Goal: Check status: Check status

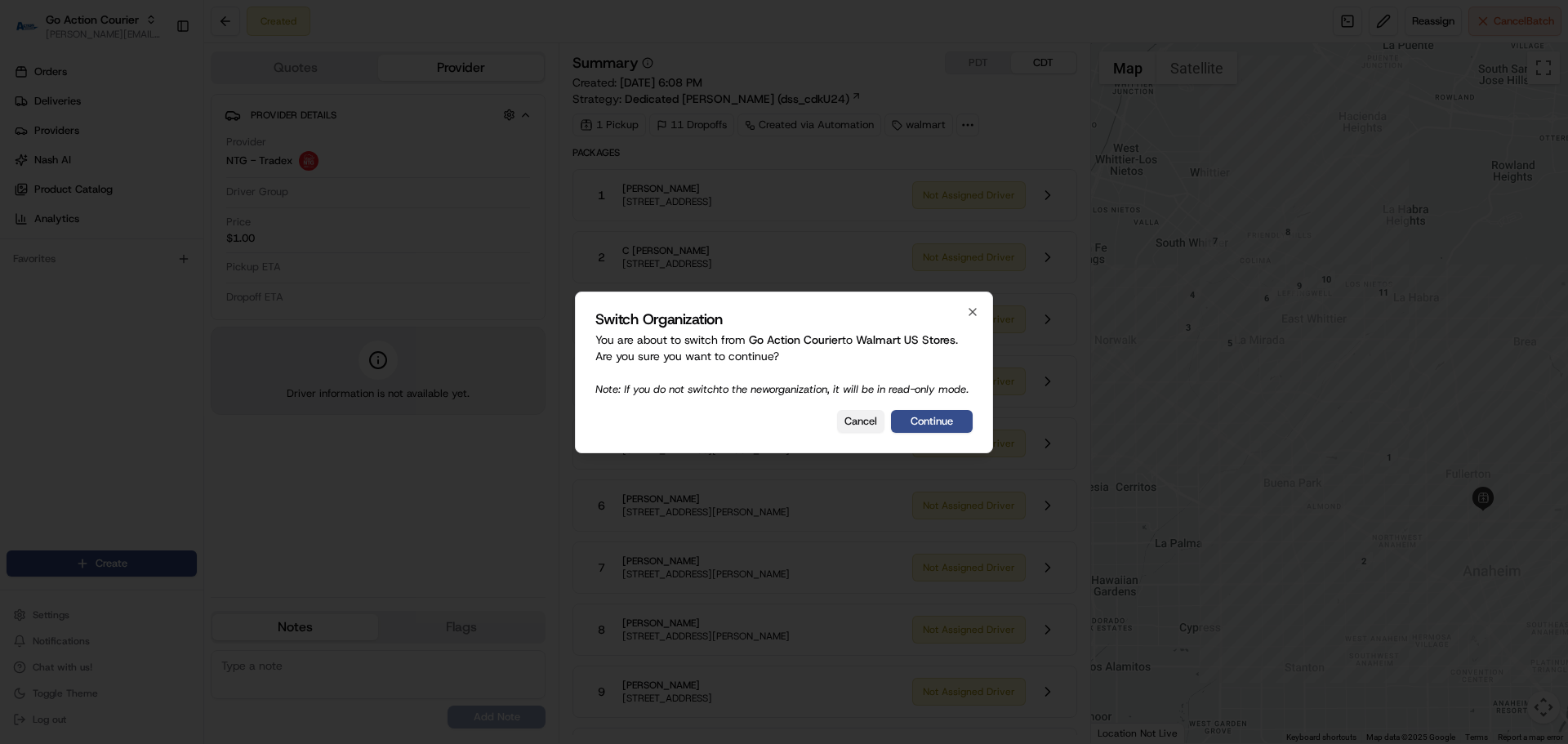
click at [857, 432] on button "Cancel" at bounding box center [861, 422] width 47 height 23
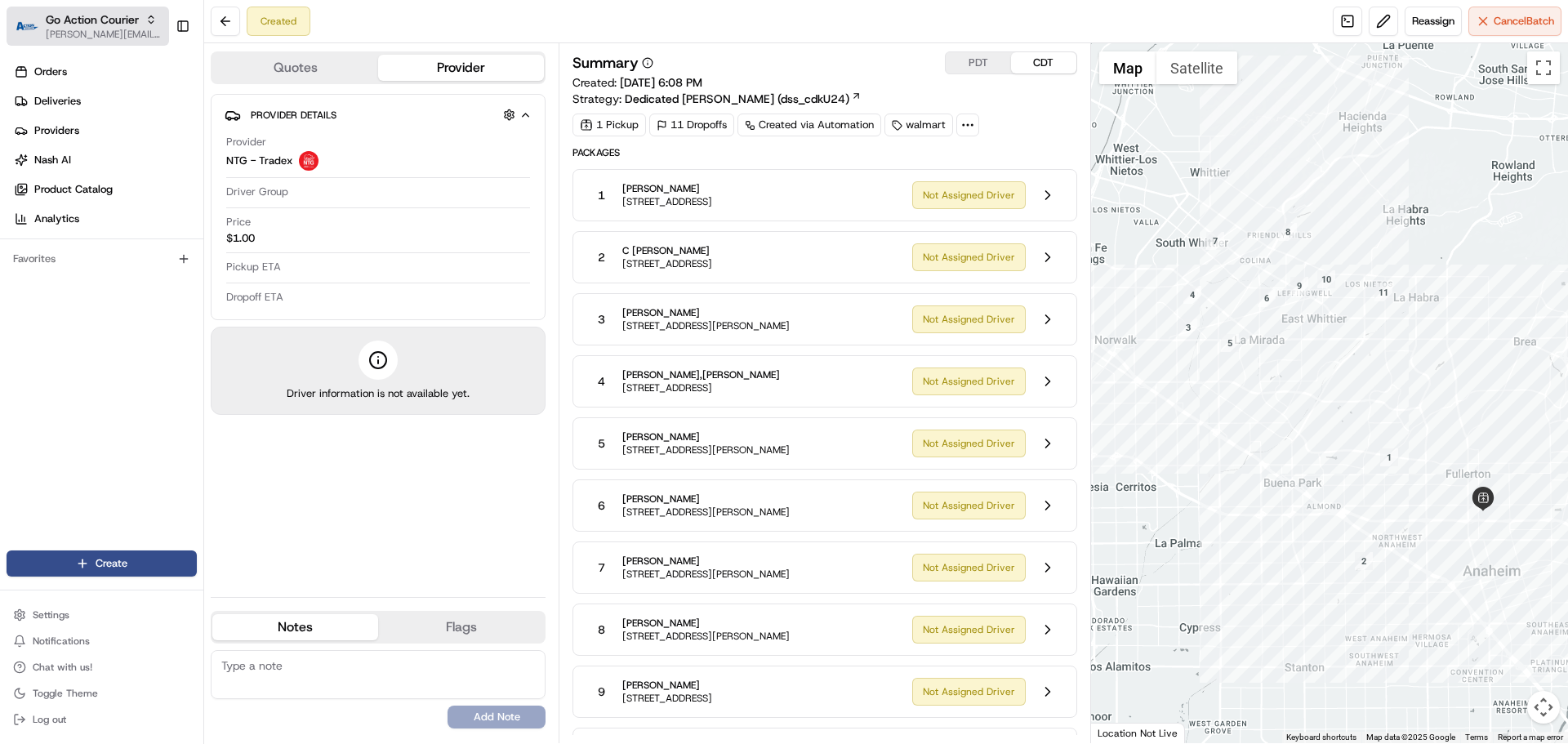
click at [84, 35] on span "[PERSON_NAME][EMAIL_ADDRESS][DOMAIN_NAME]" at bounding box center [103, 34] width 117 height 13
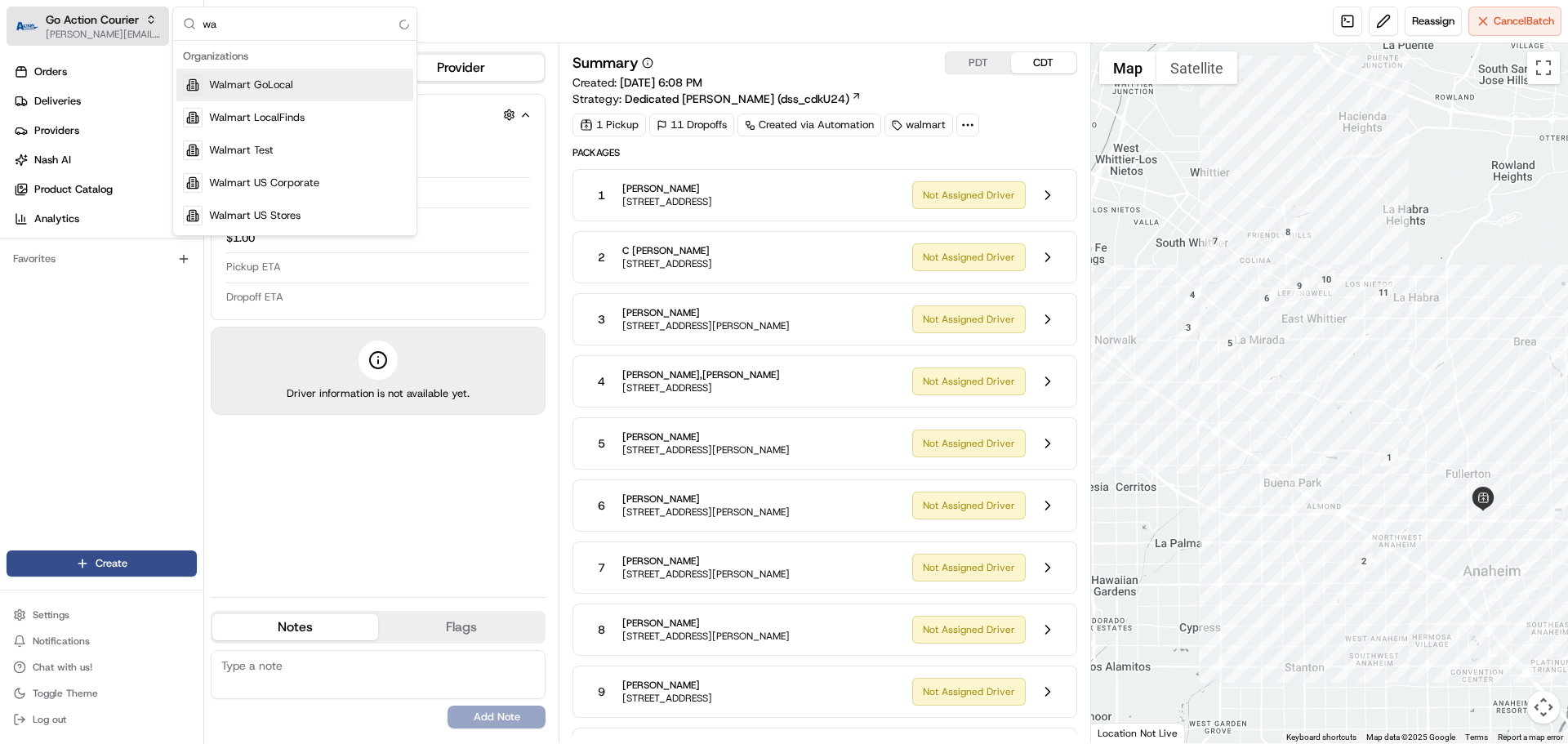
type input "w"
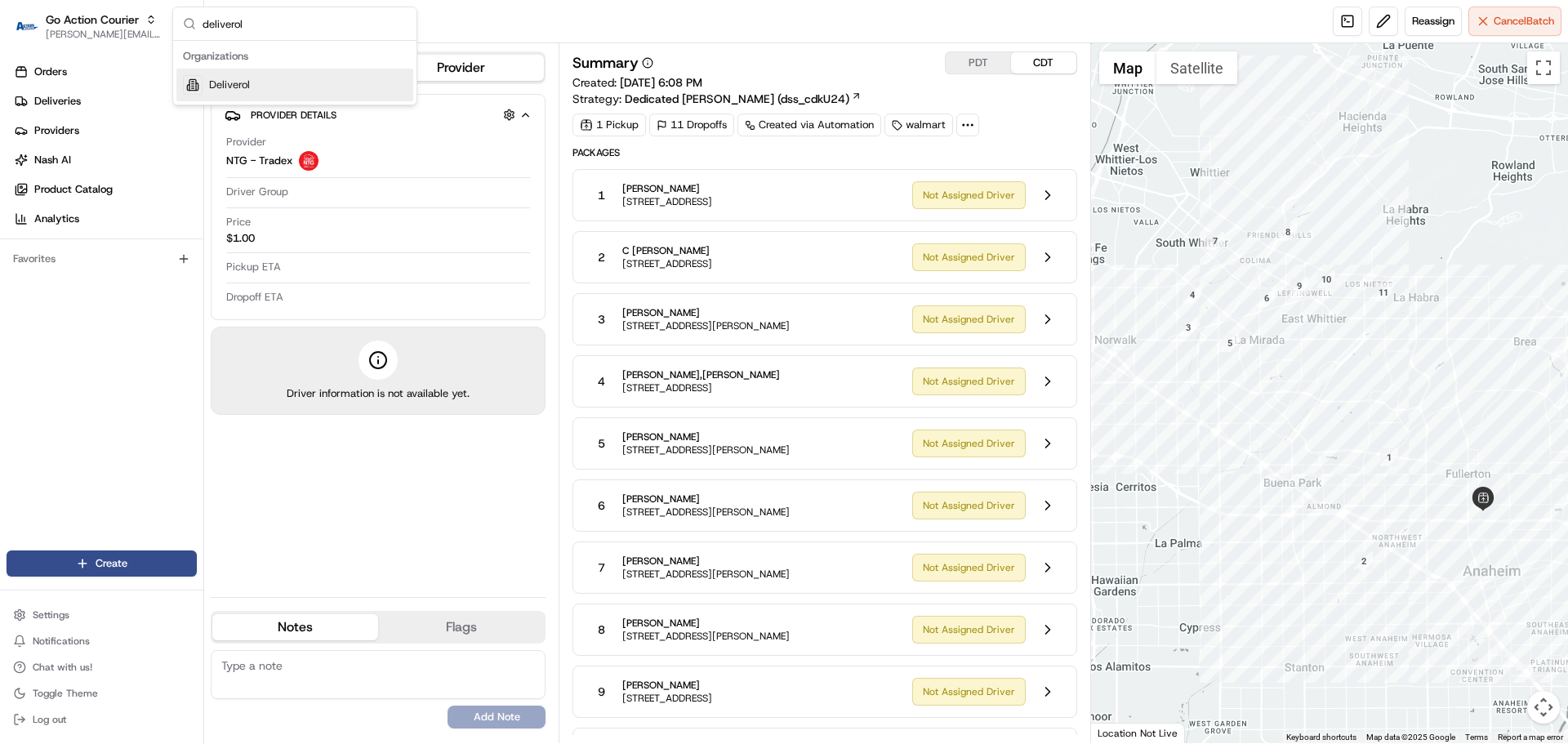
type input "deliverol"
click at [235, 94] on div "Deliverol" at bounding box center [295, 85] width 237 height 33
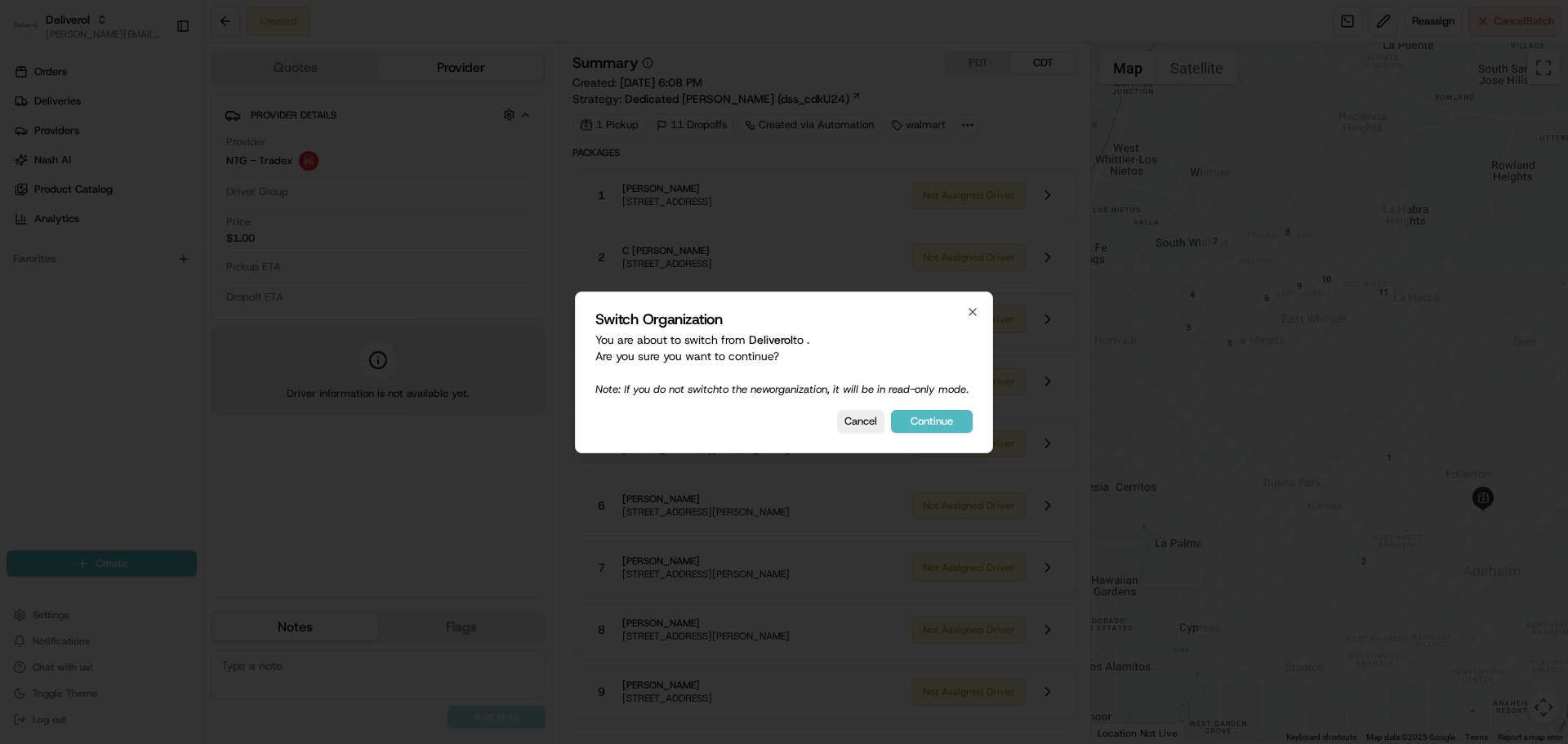
click at [102, 36] on div at bounding box center [784, 372] width 1568 height 744
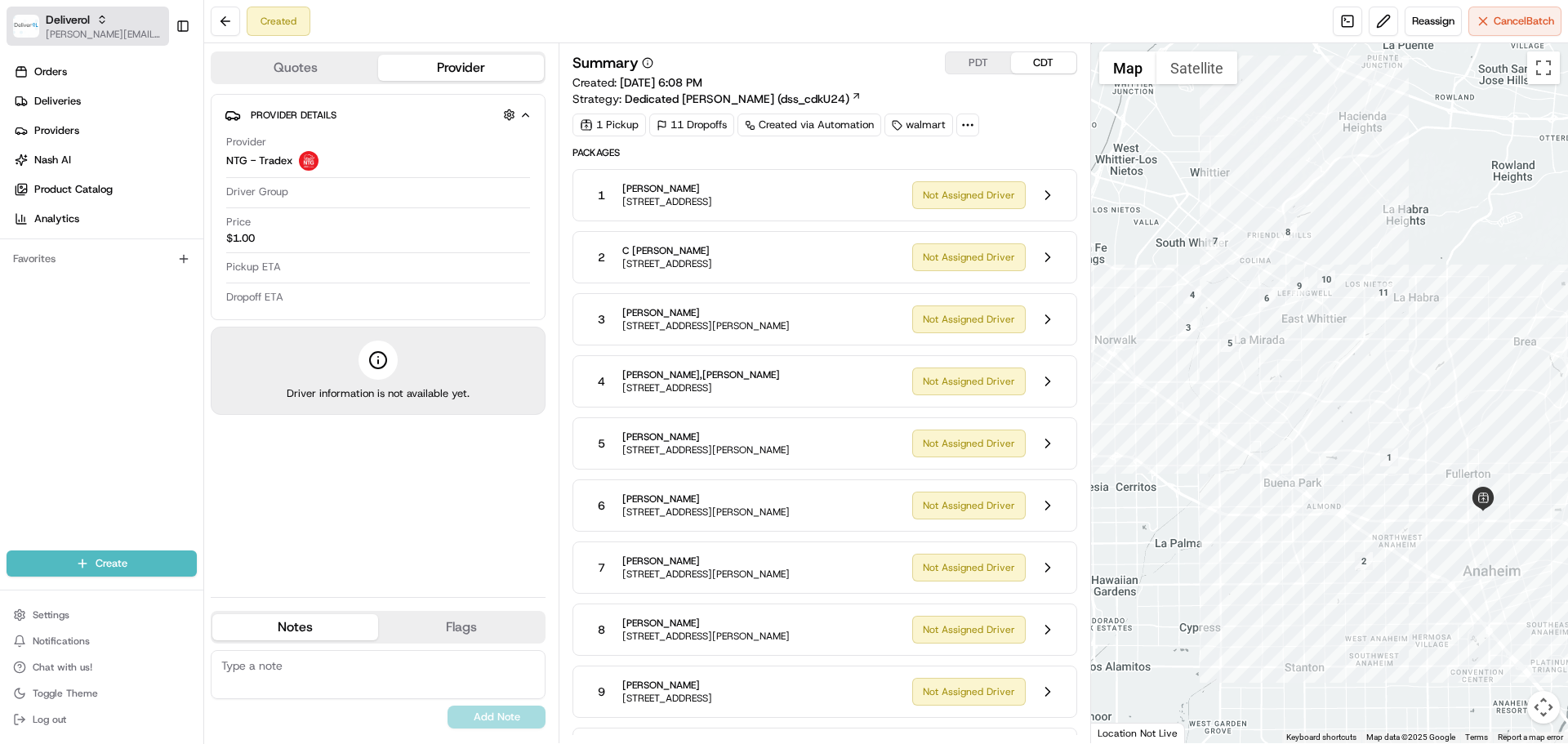
click at [89, 36] on span "[PERSON_NAME][EMAIL_ADDRESS][DOMAIN_NAME]" at bounding box center [103, 34] width 117 height 13
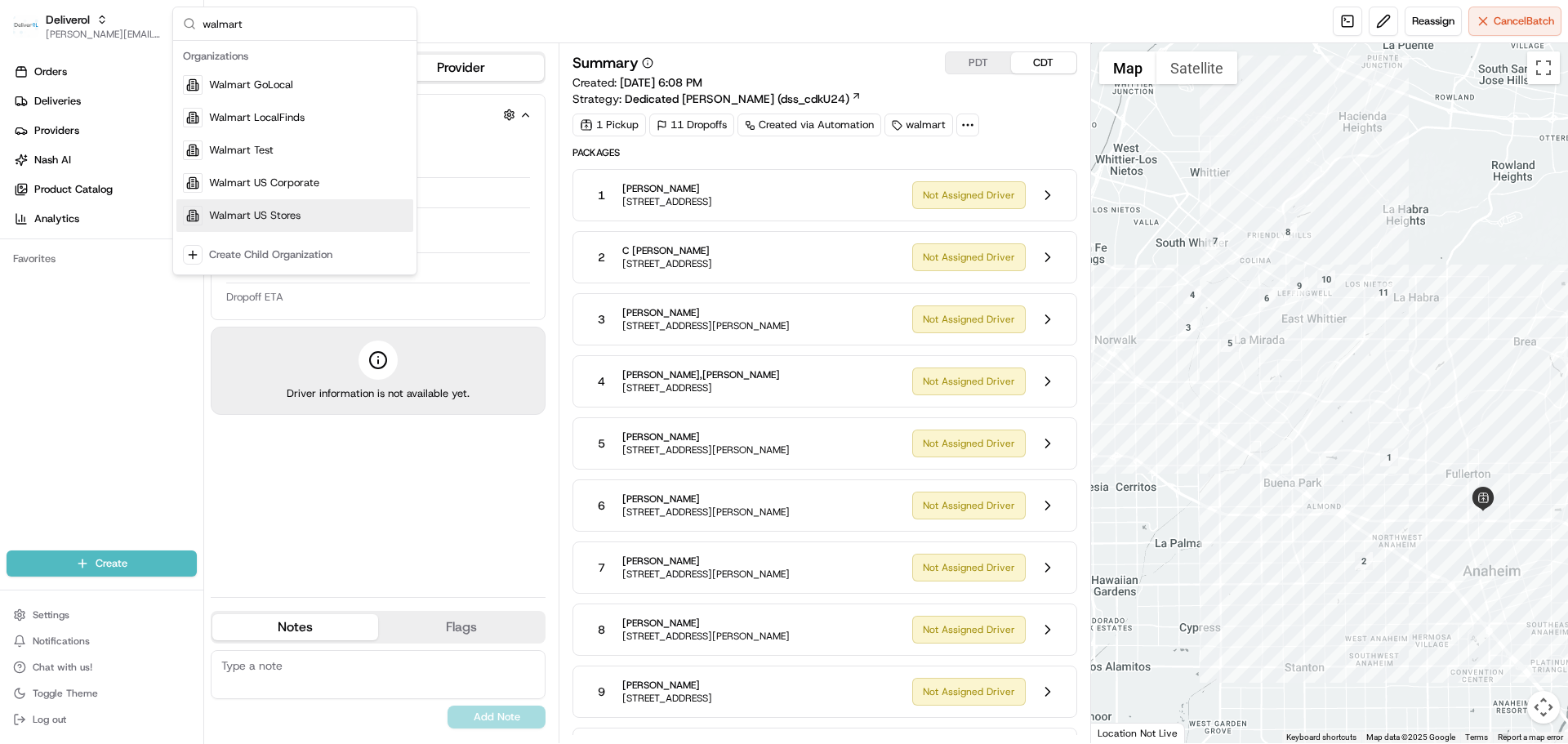
type input "walmart"
click at [270, 217] on span "Walmart US Stores" at bounding box center [255, 215] width 92 height 15
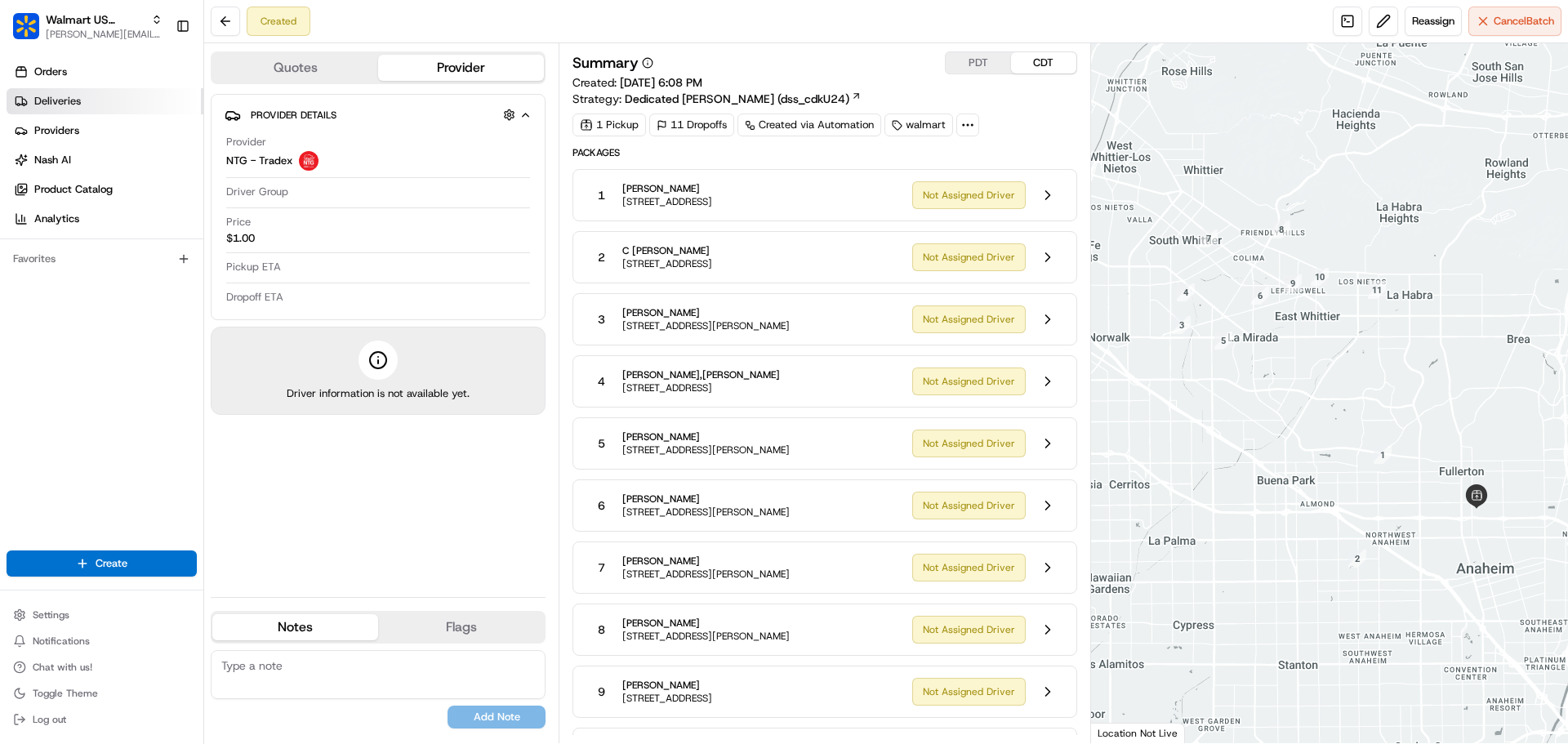
click at [55, 101] on span "Deliveries" at bounding box center [58, 101] width 46 height 15
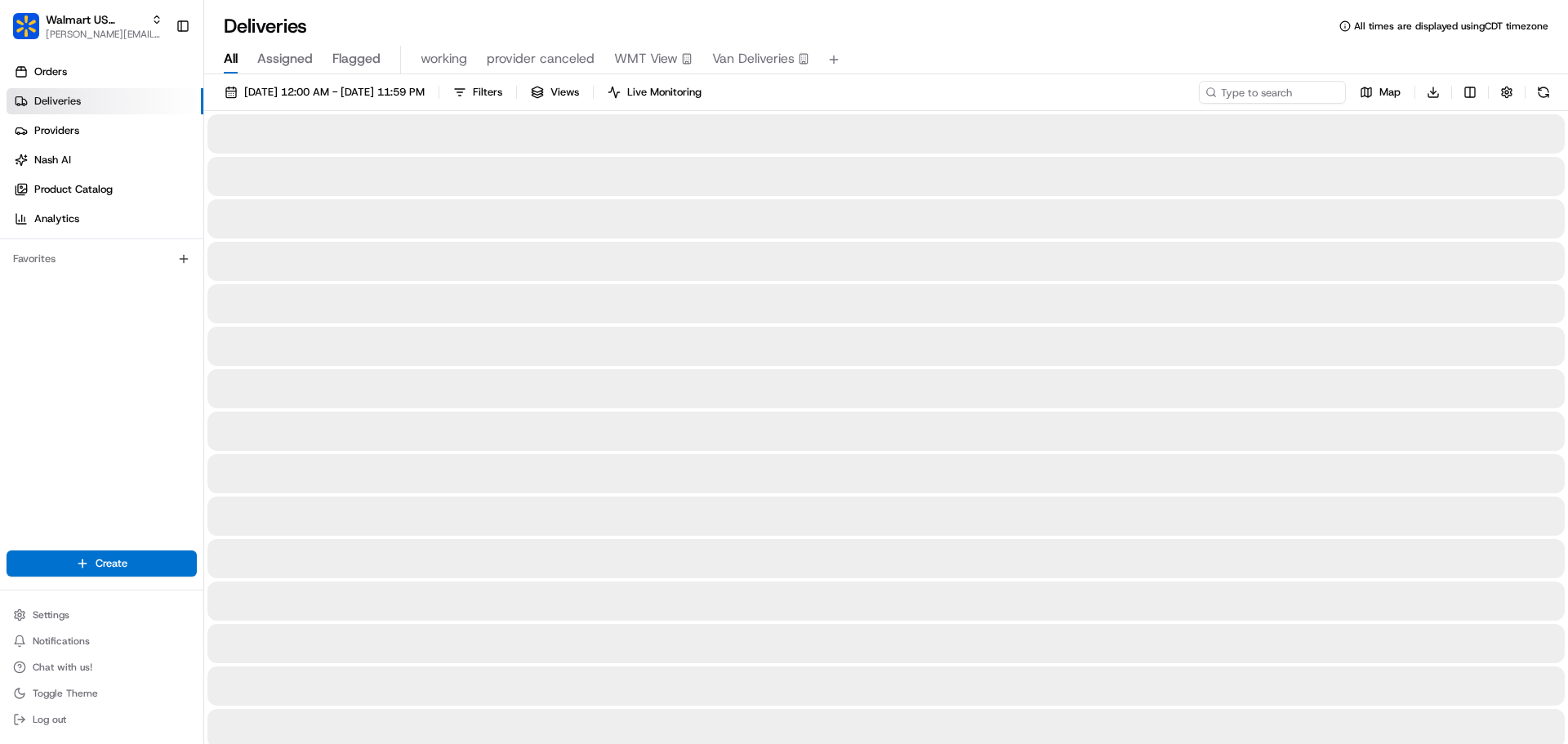
click at [756, 53] on span "Van Deliveries" at bounding box center [753, 59] width 83 height 20
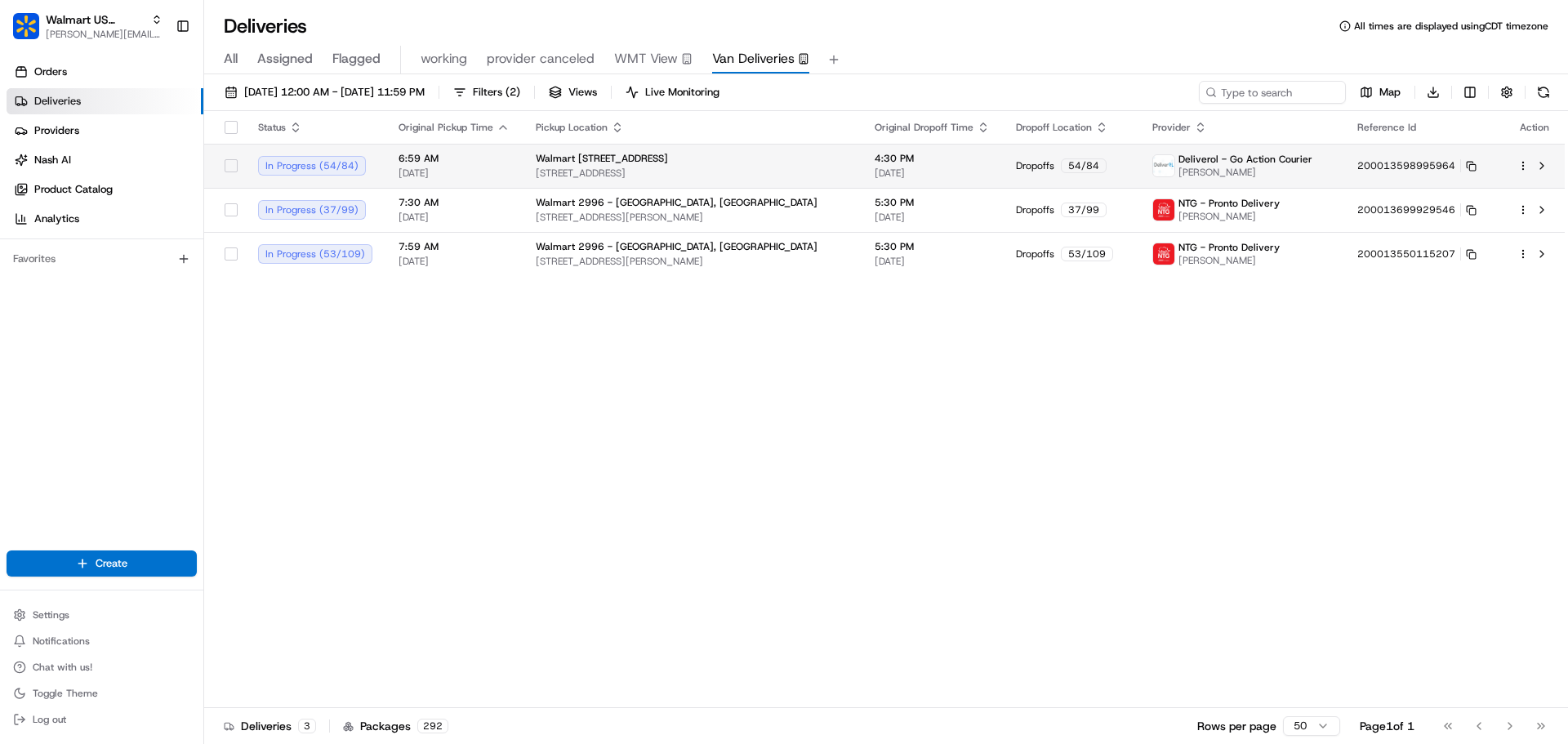
click at [1525, 164] on html "Walmart US Stores jeff@usenash.com Toggle Sidebar Orders Deliveries Providers N…" at bounding box center [784, 372] width 1568 height 744
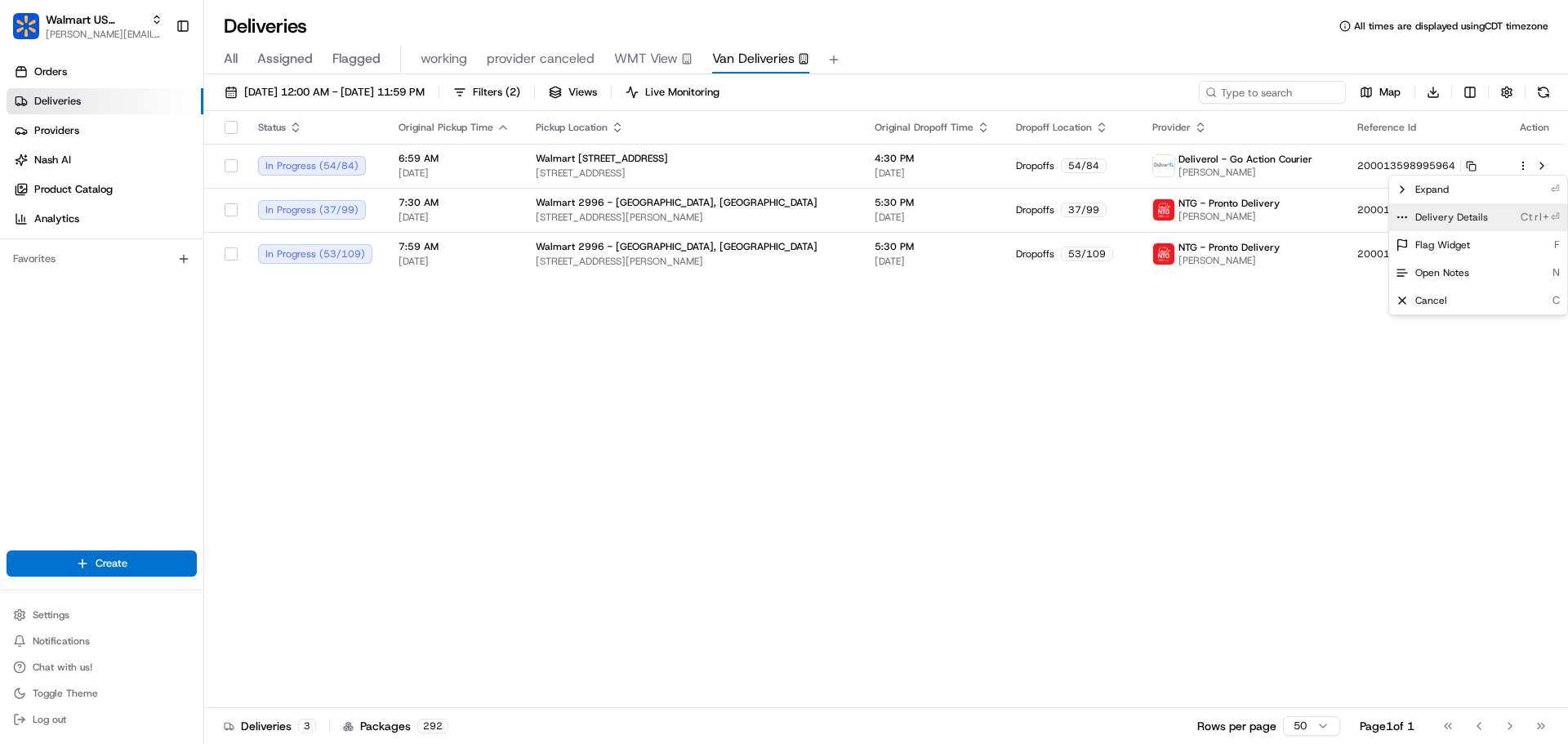
click at [1474, 214] on span "Delivery Details" at bounding box center [1452, 217] width 73 height 13
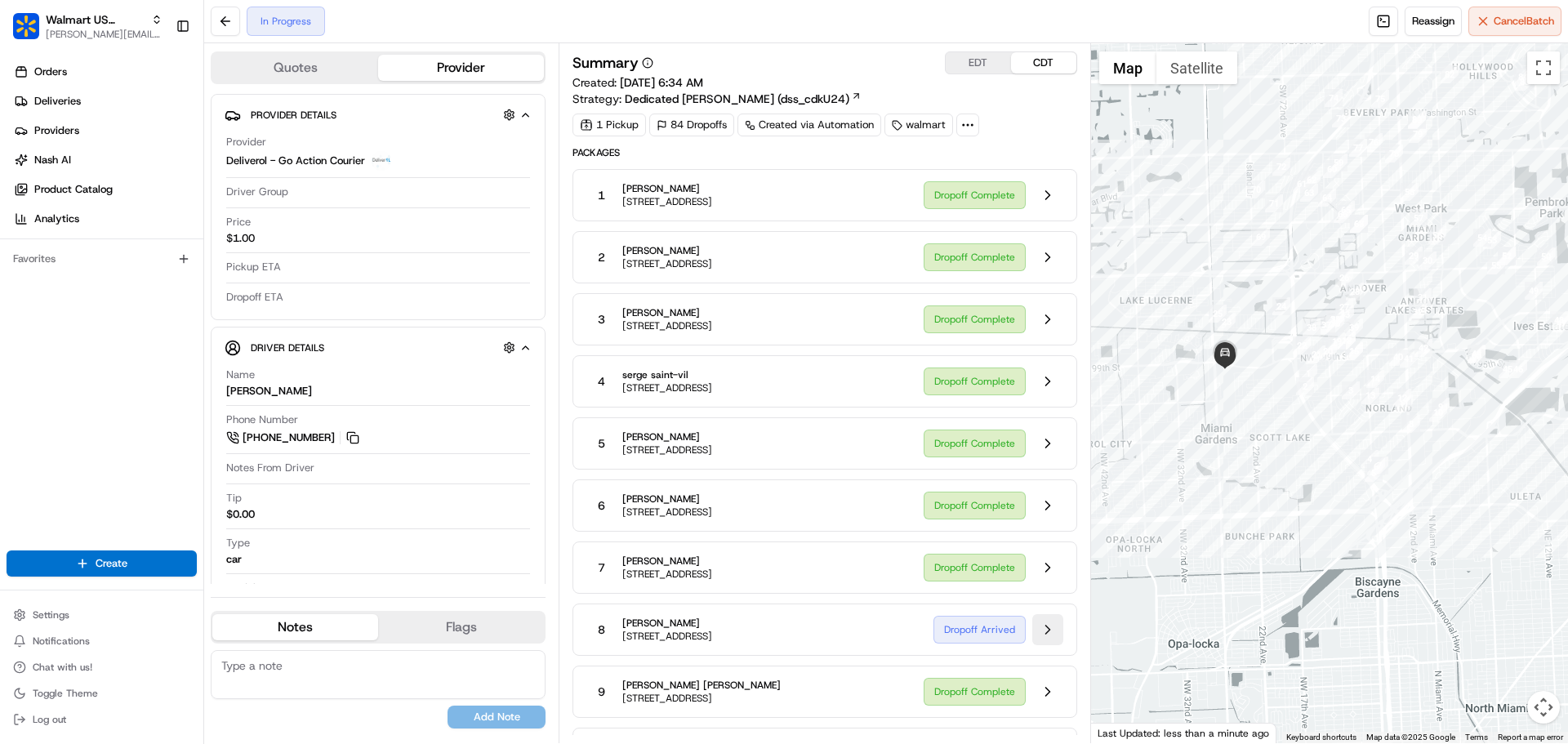
click at [1050, 628] on button at bounding box center [1047, 629] width 31 height 31
